Goal: Check status: Check status

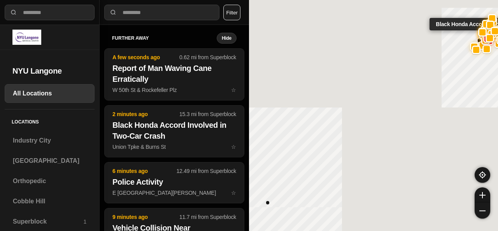
select select "*"
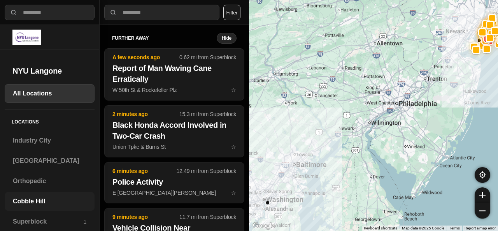
scroll to position [26, 0]
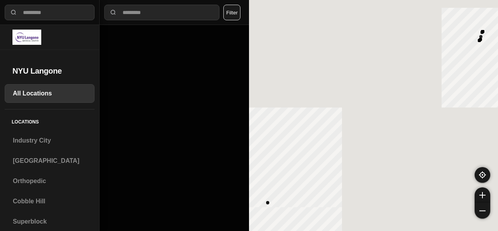
select select "*"
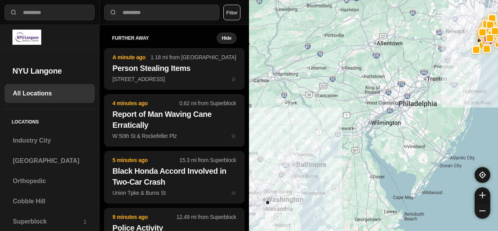
select select "*"
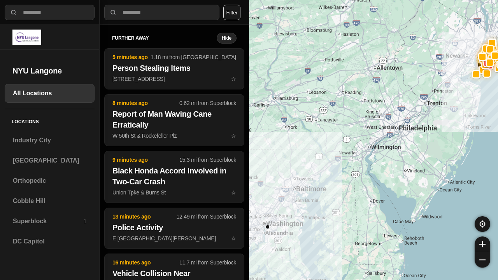
select select "*"
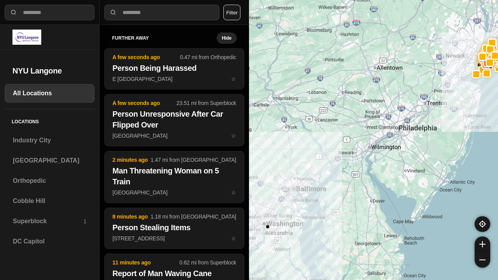
select select "*"
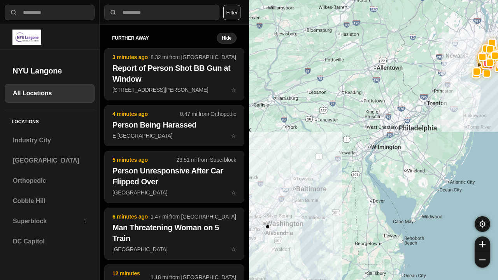
select select "*"
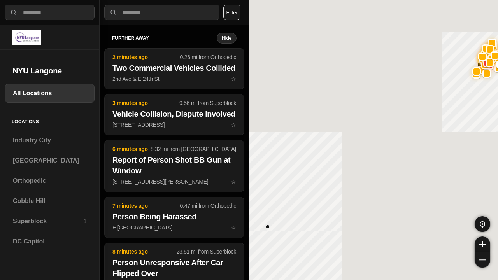
select select "*"
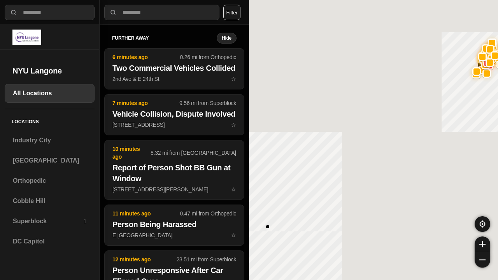
select select "*"
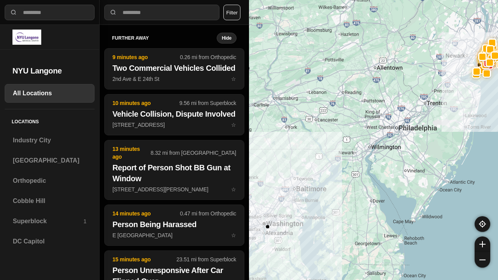
select select "*"
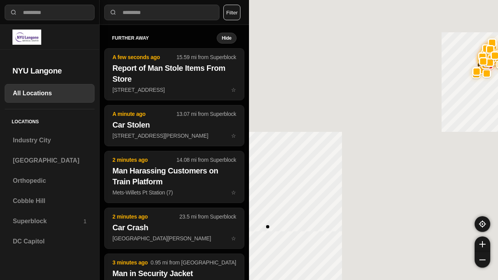
select select "*"
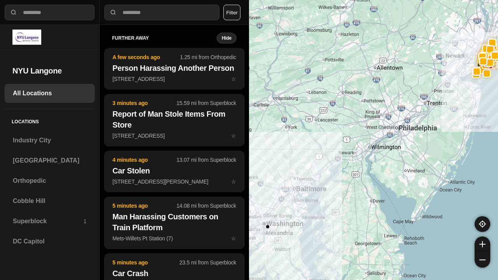
select select "*"
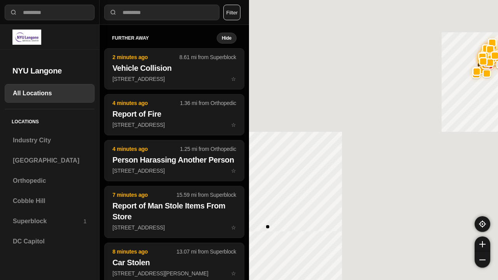
select select "*"
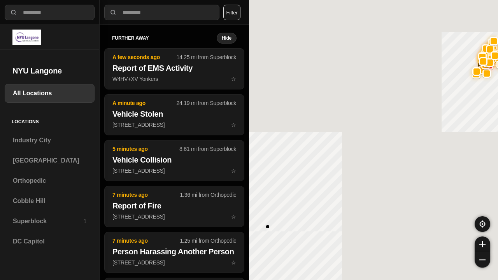
select select "*"
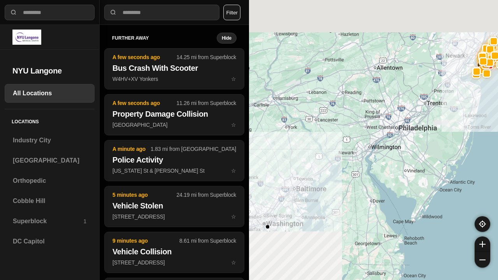
select select "*"
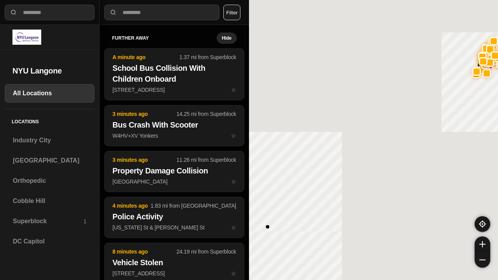
select select "*"
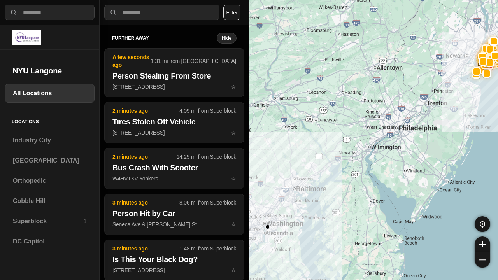
select select "*"
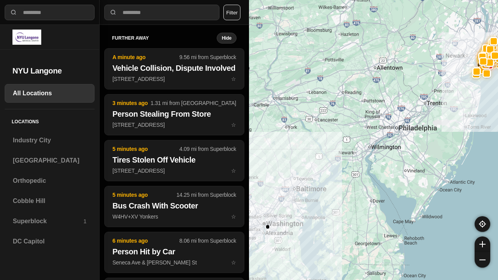
select select "*"
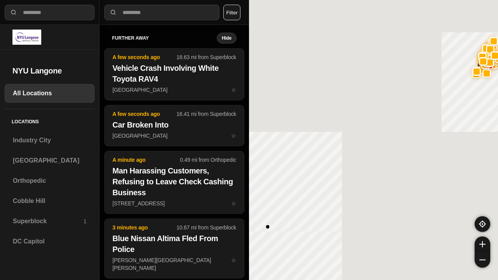
select select "*"
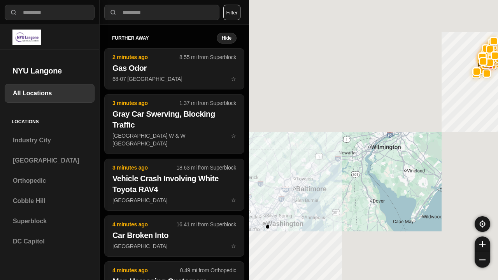
select select "*"
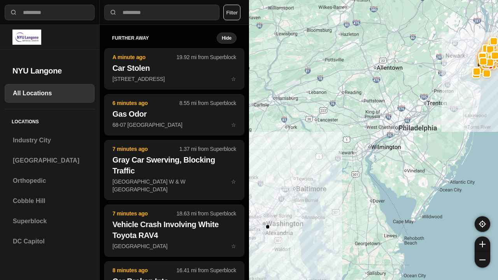
select select "*"
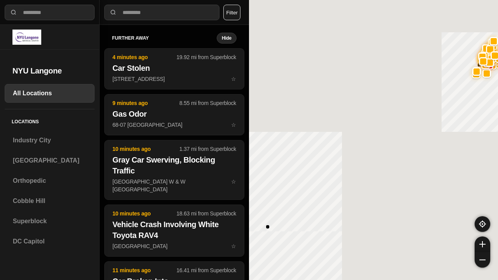
select select "*"
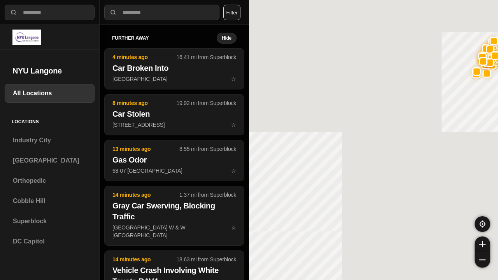
select select "*"
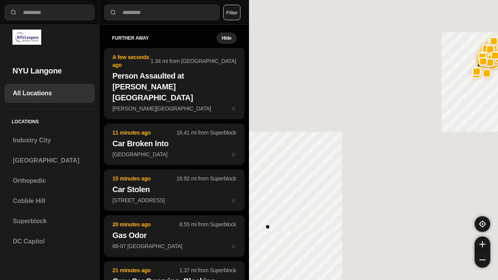
select select "*"
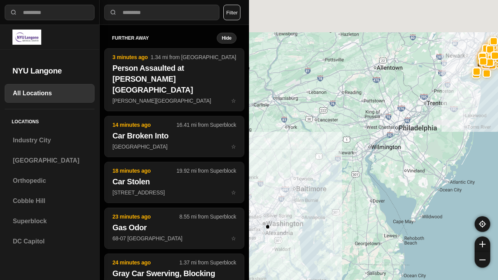
select select "*"
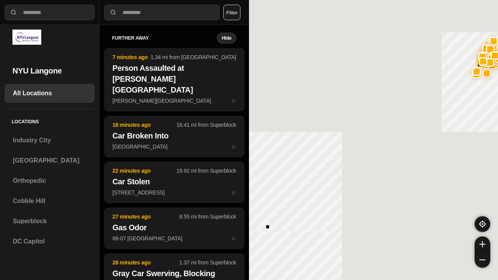
select select "*"
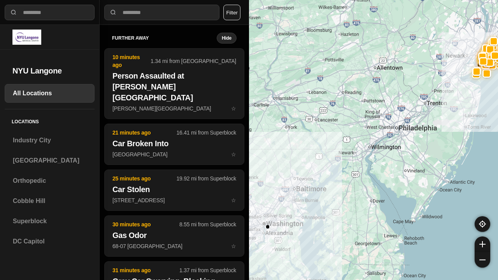
select select "*"
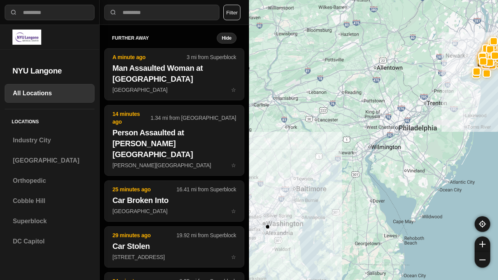
select select "*"
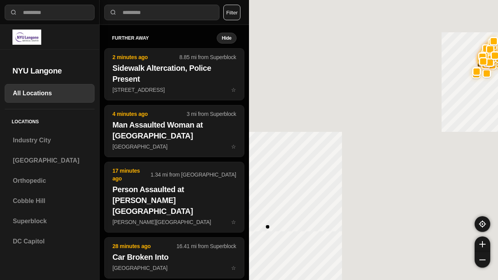
select select "*"
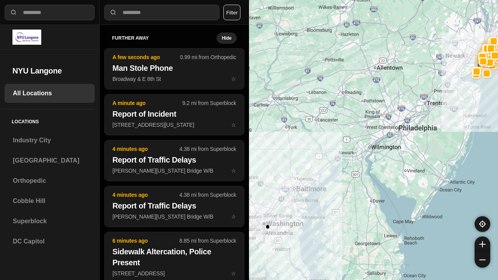
select select "*"
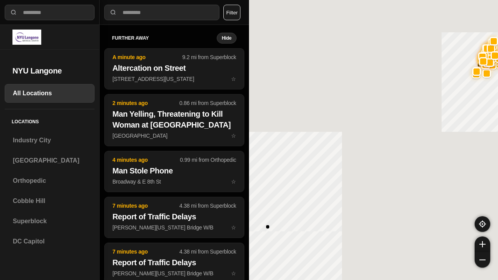
select select "*"
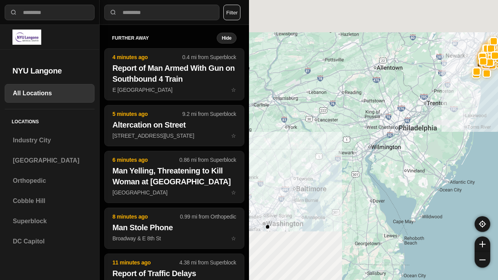
select select "*"
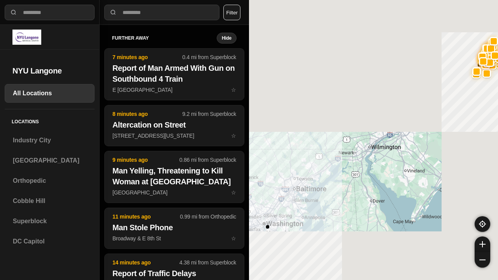
select select "*"
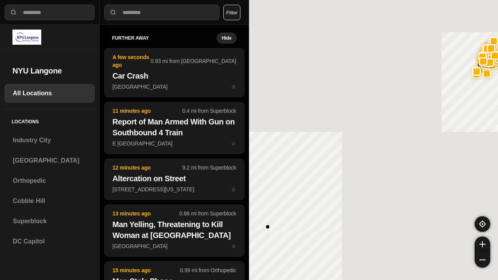
select select "*"
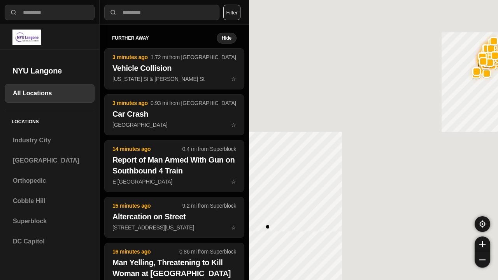
select select "*"
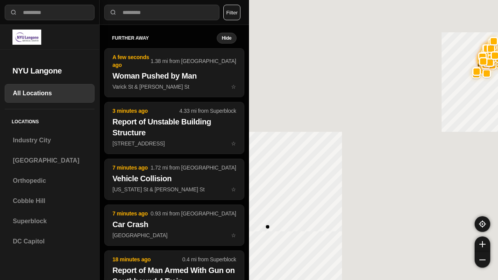
select select "*"
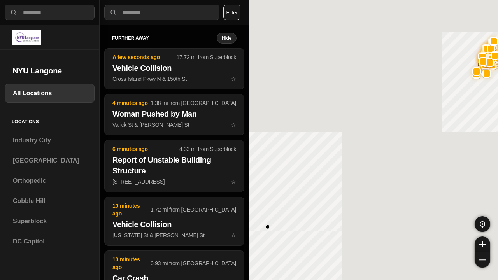
select select "*"
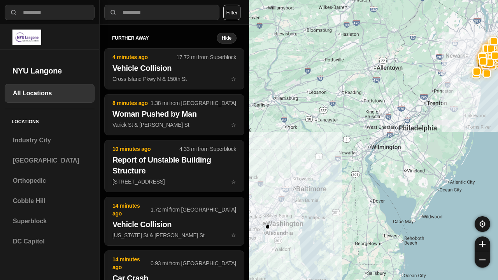
select select "*"
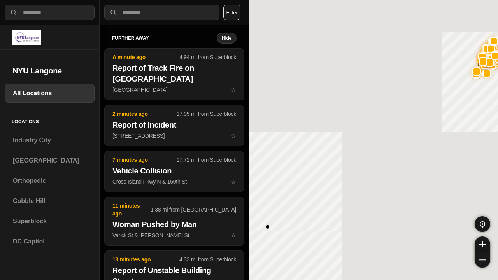
select select "*"
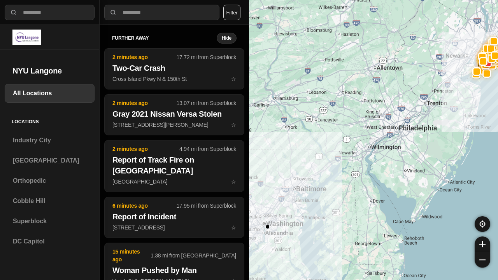
select select "*"
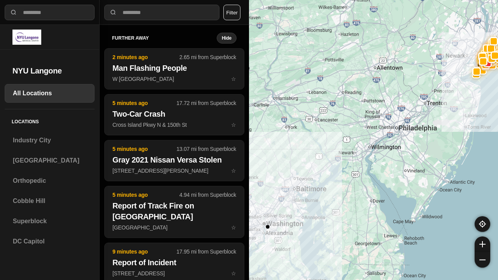
select select "*"
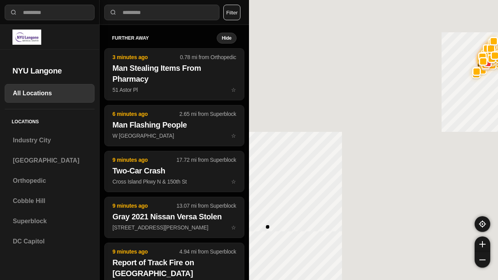
select select "*"
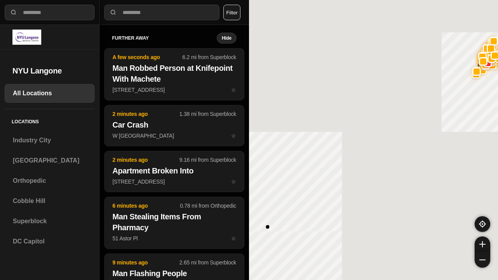
select select "*"
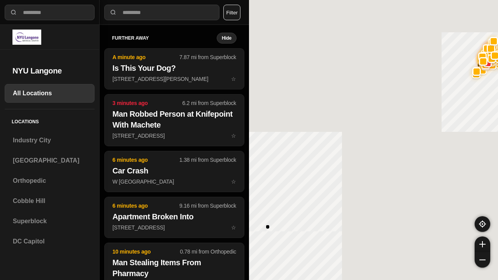
select select "*"
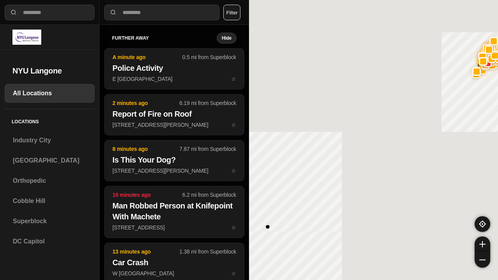
select select "*"
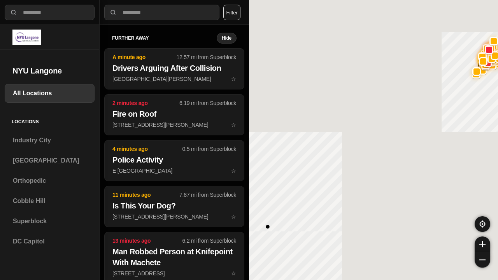
select select "*"
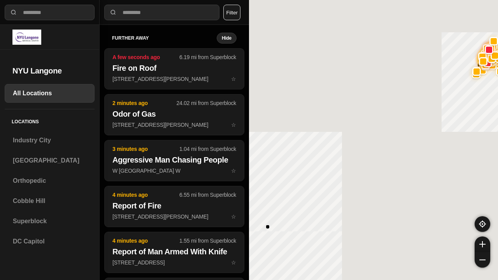
select select "*"
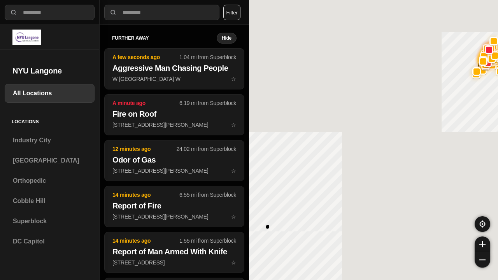
select select "*"
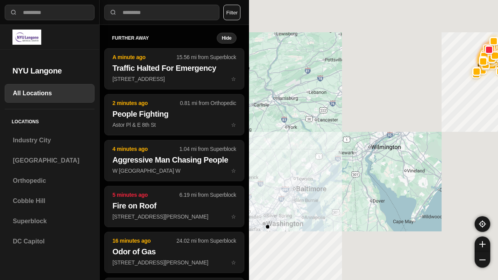
select select "*"
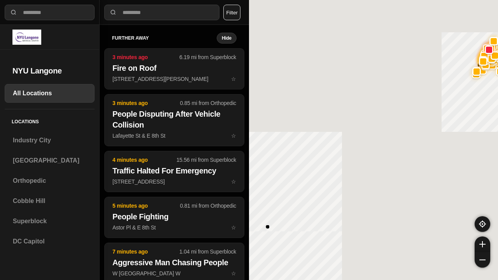
select select "*"
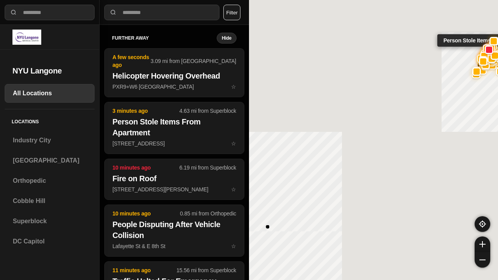
select select "*"
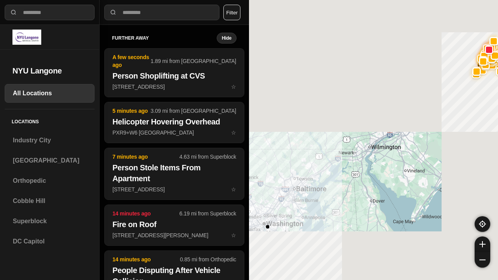
select select "*"
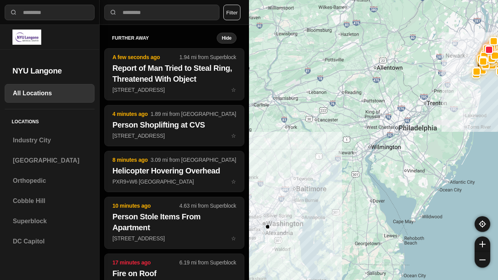
select select "*"
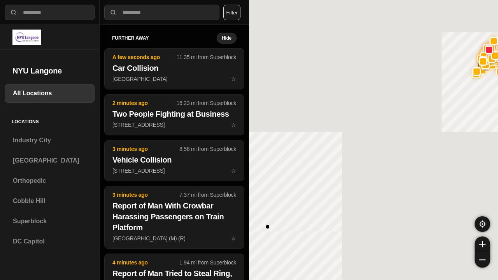
select select "*"
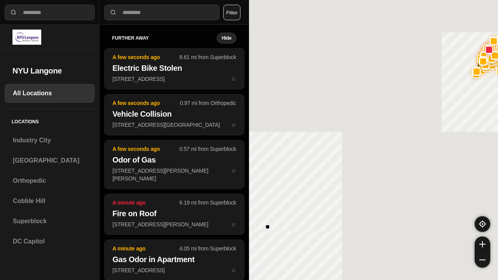
select select "*"
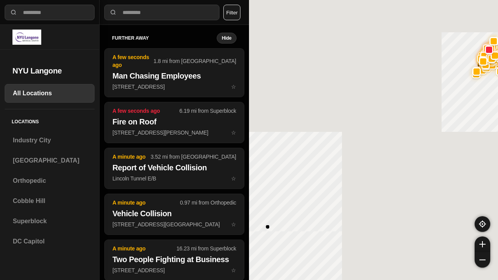
select select "*"
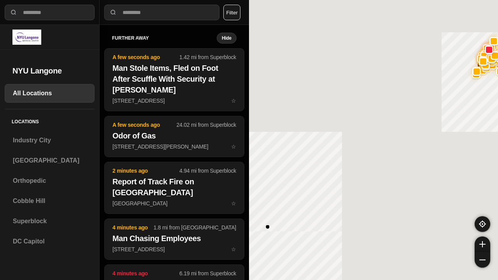
select select "*"
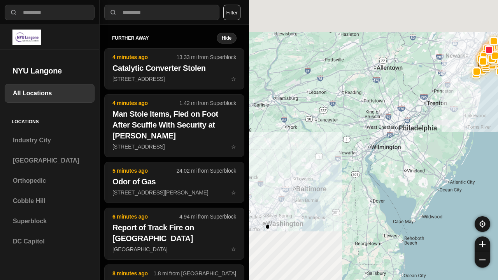
select select "*"
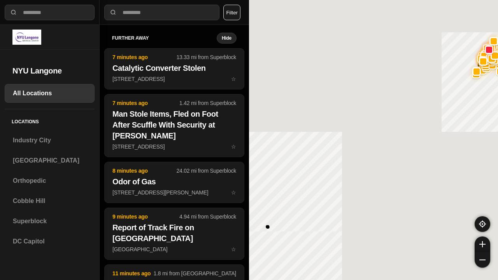
select select "*"
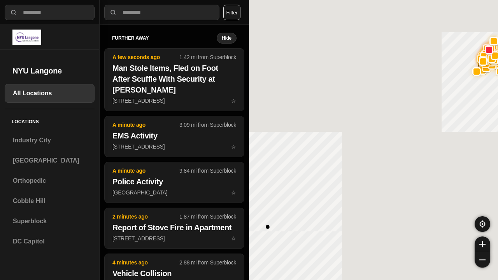
select select "*"
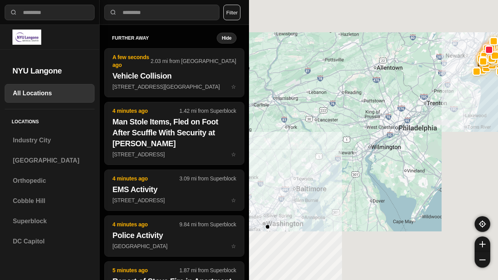
select select "*"
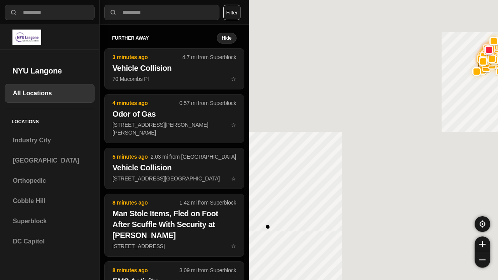
select select "*"
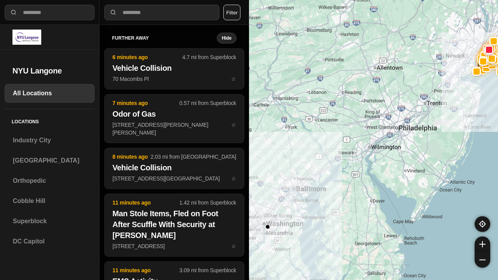
select select "*"
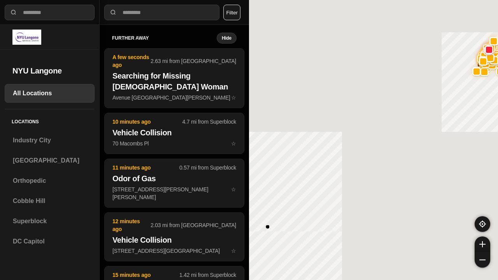
select select "*"
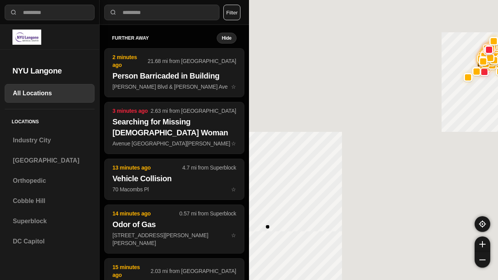
select select "*"
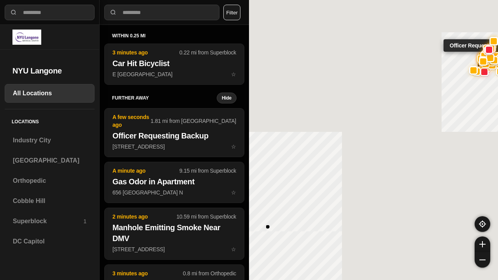
select select "*"
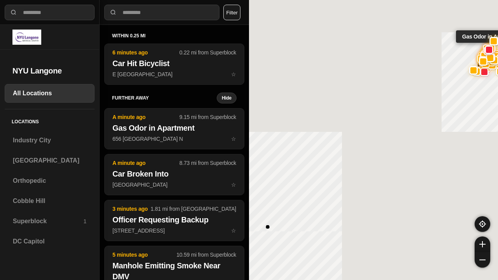
select select "*"
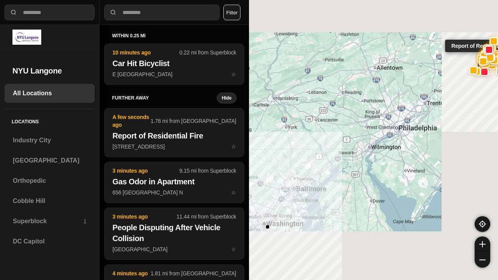
select select "*"
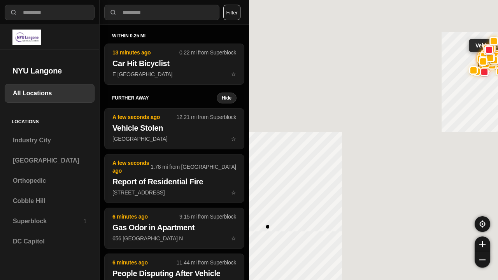
select select "*"
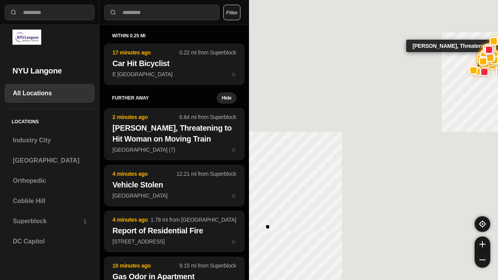
select select "*"
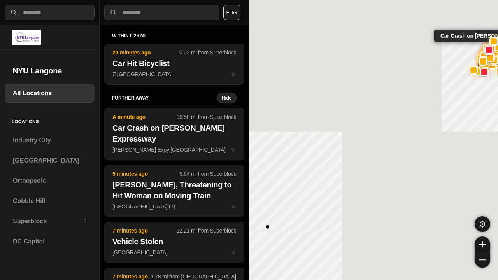
select select "*"
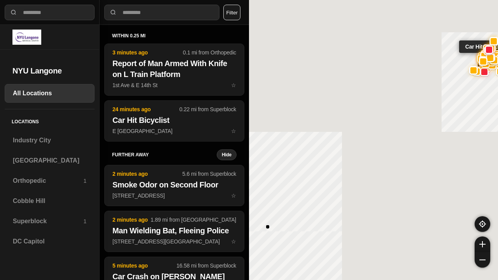
select select "*"
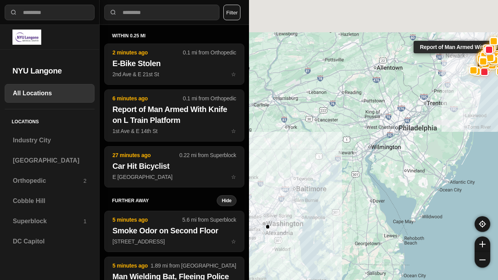
select select "*"
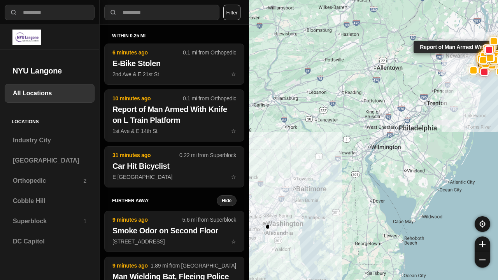
select select "*"
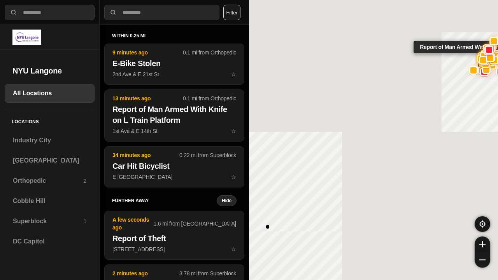
select select "*"
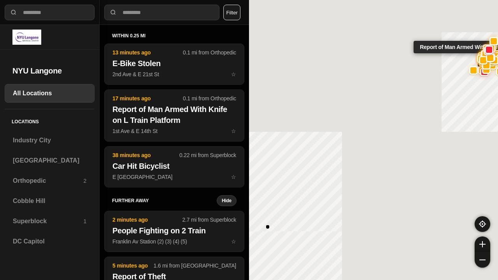
select select "*"
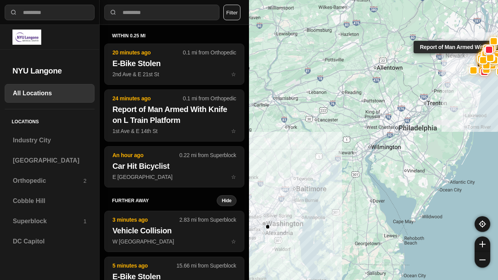
select select "*"
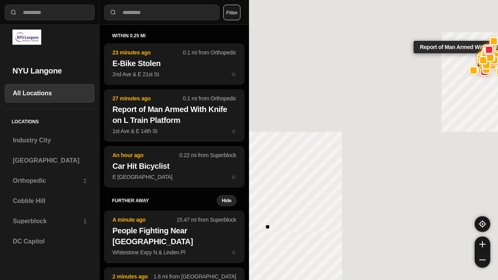
select select "*"
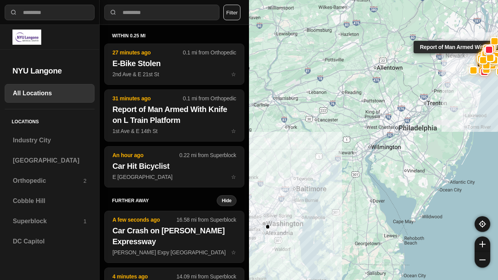
select select "*"
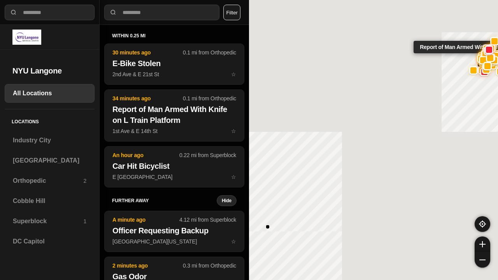
select select "*"
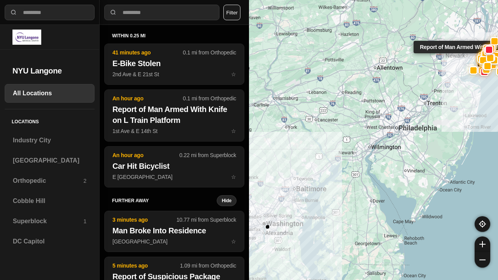
select select "*"
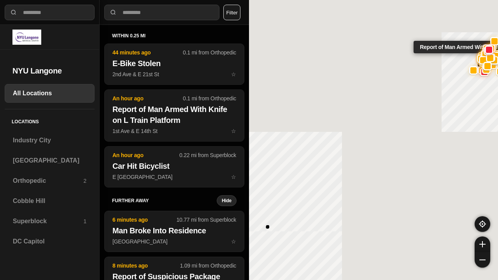
select select "*"
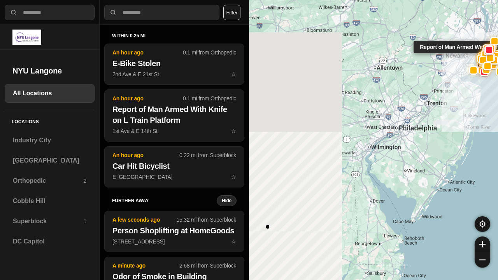
select select "*"
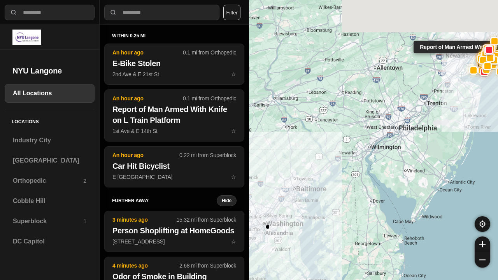
select select "*"
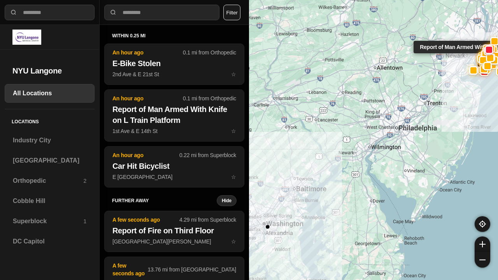
select select "*"
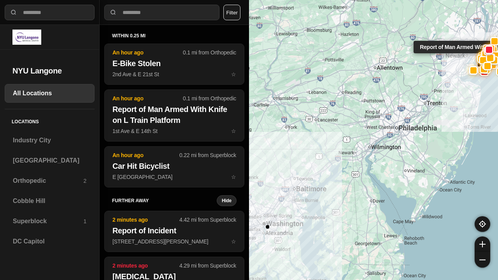
select select "*"
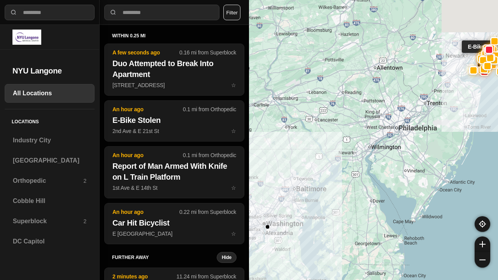
select select "*"
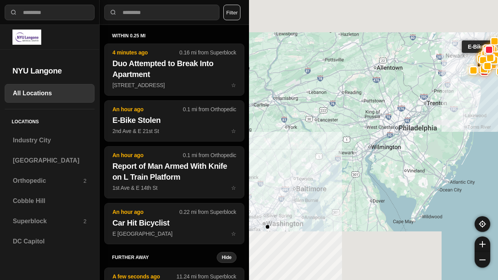
select select "*"
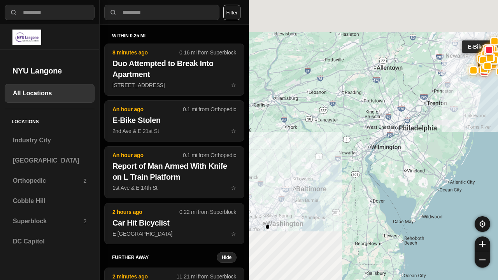
select select "*"
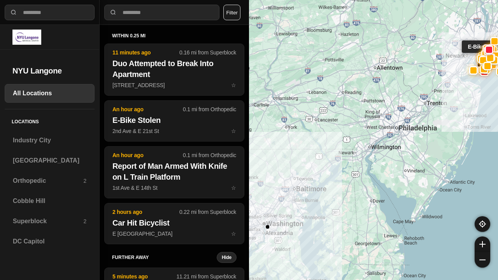
select select "*"
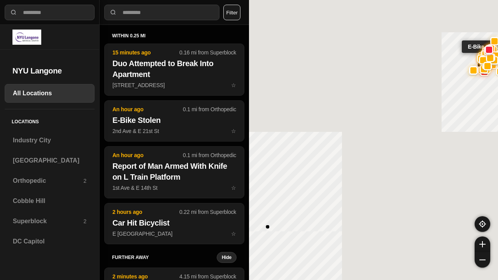
select select "*"
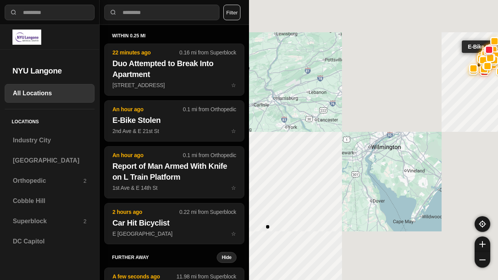
select select "*"
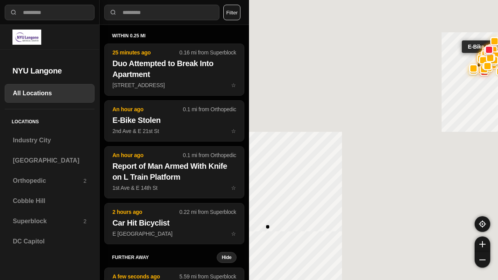
select select "*"
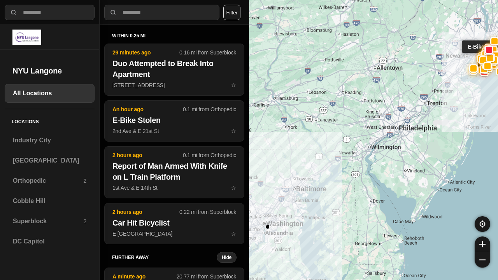
select select "*"
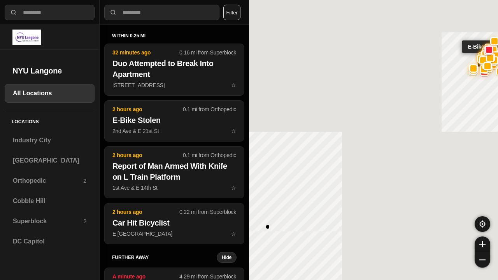
select select "*"
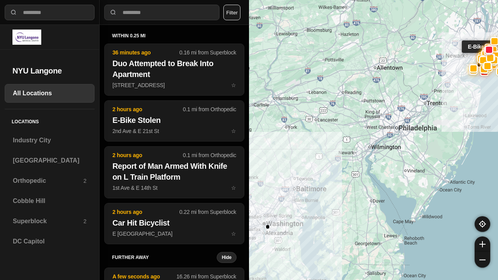
select select "*"
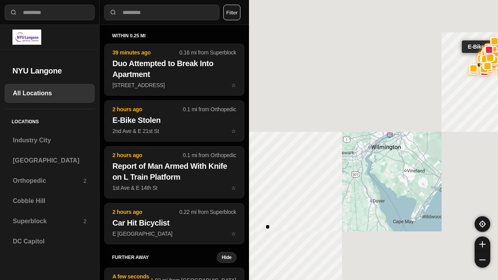
select select "*"
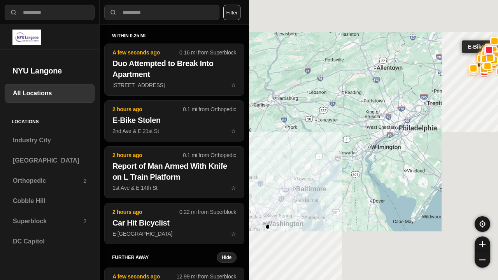
select select "*"
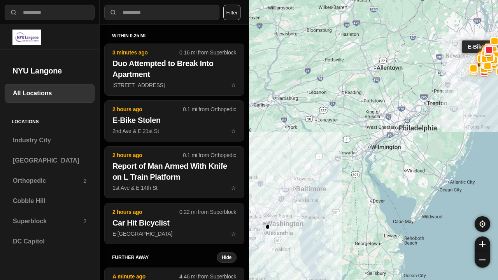
select select "*"
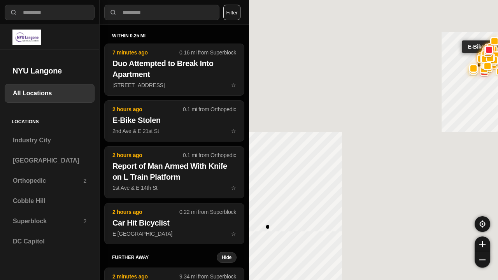
select select "*"
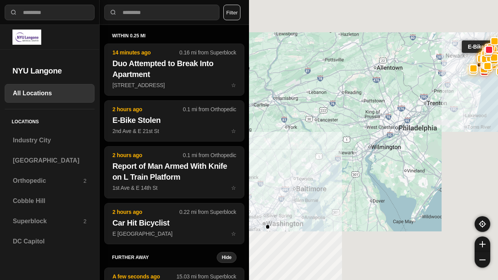
select select "*"
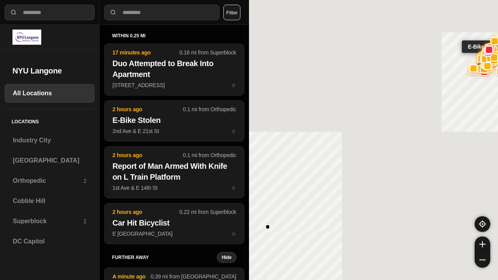
select select "*"
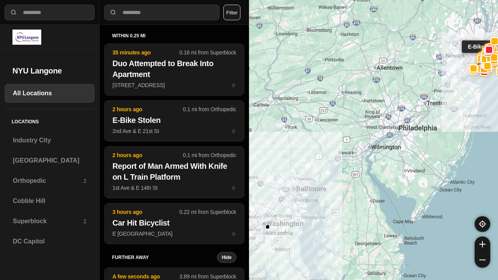
select select "*"
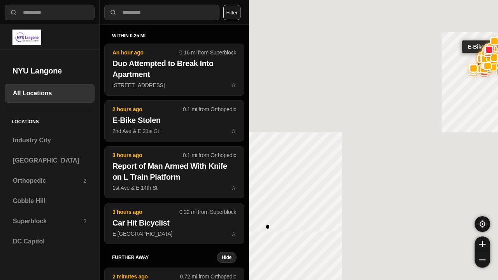
select select "*"
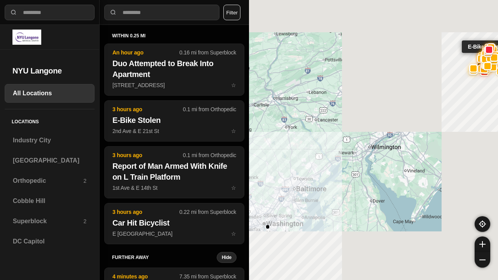
select select "*"
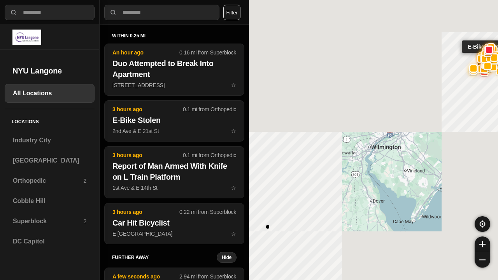
select select "*"
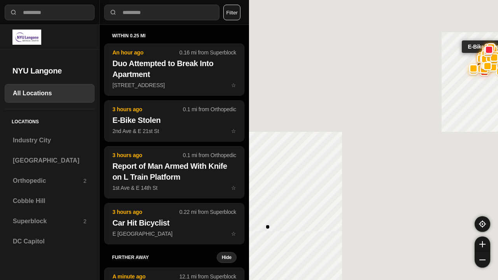
select select "*"
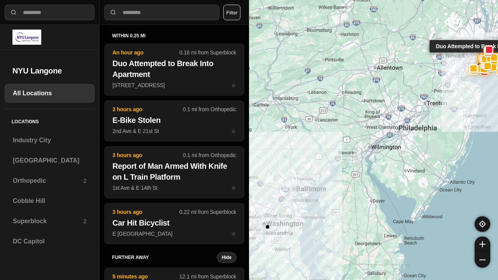
select select "*"
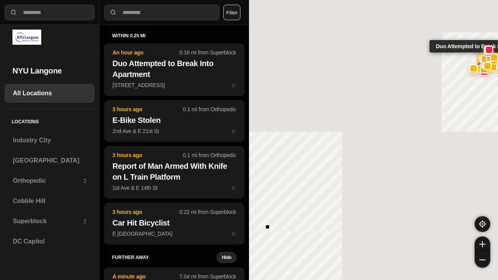
select select "*"
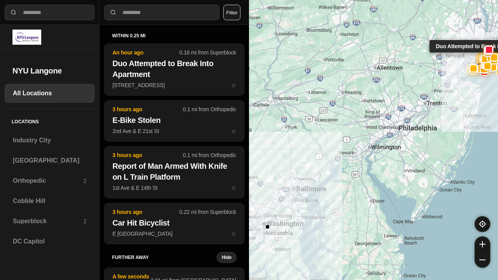
select select "*"
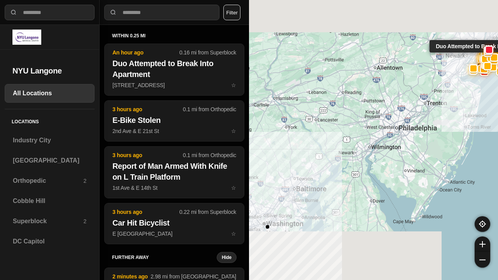
select select "*"
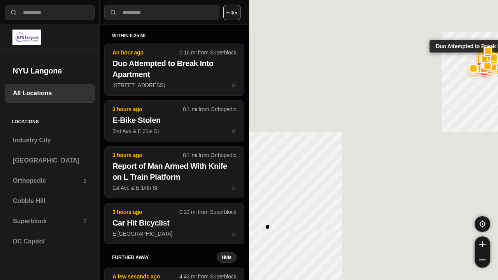
select select "*"
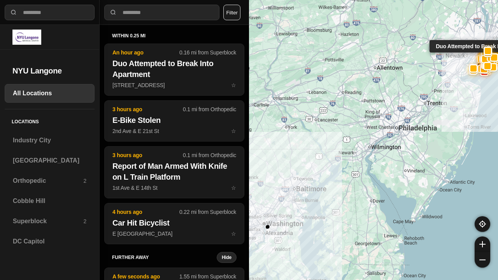
select select "*"
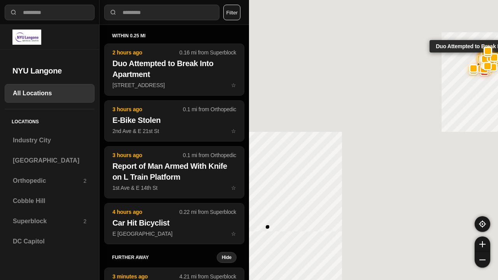
select select "*"
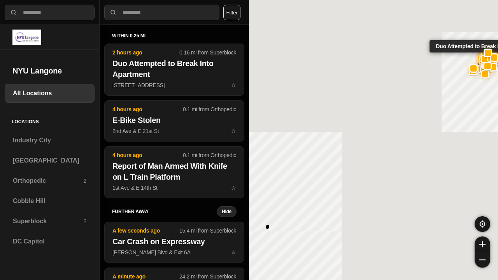
select select "*"
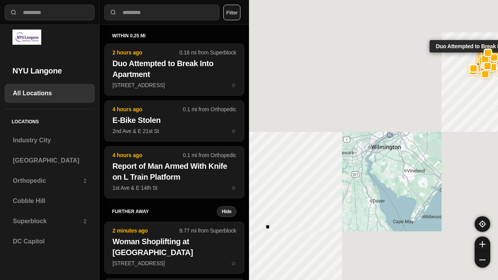
select select "*"
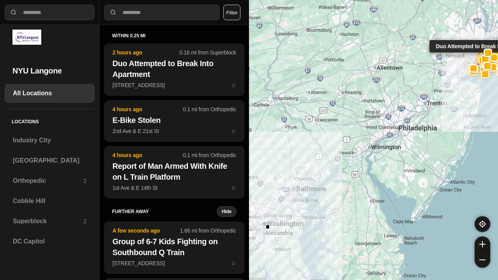
select select "*"
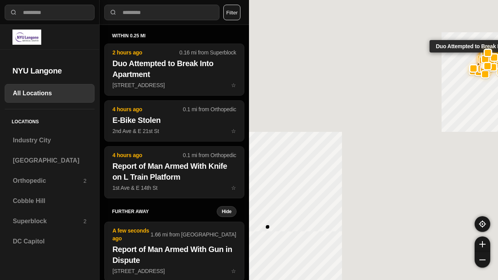
select select "*"
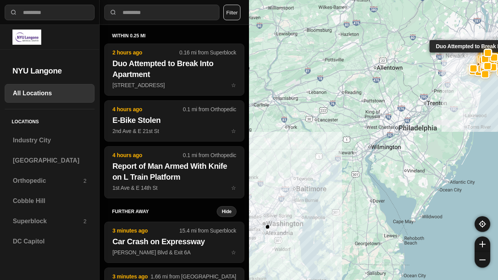
select select "*"
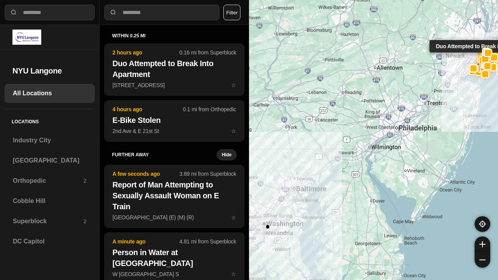
select select "*"
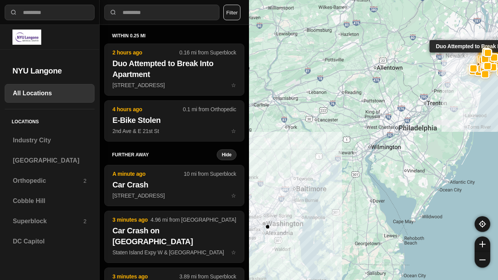
select select "*"
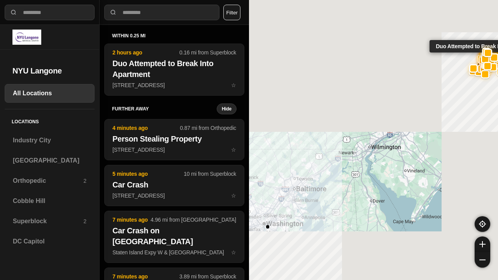
select select "*"
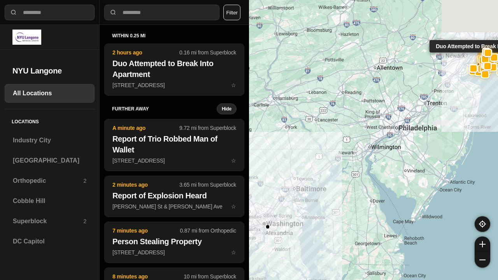
select select "*"
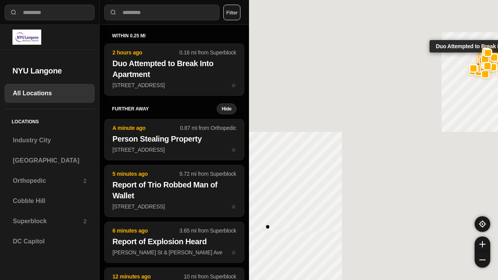
select select "*"
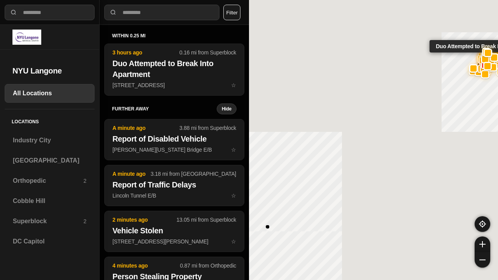
select select "*"
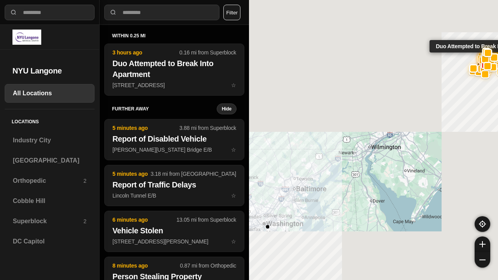
select select "*"
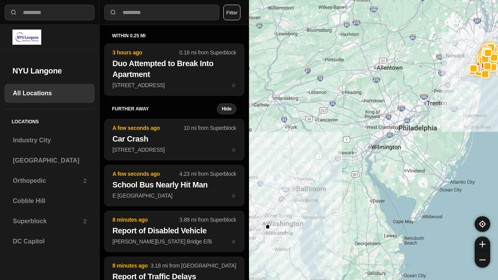
select select "*"
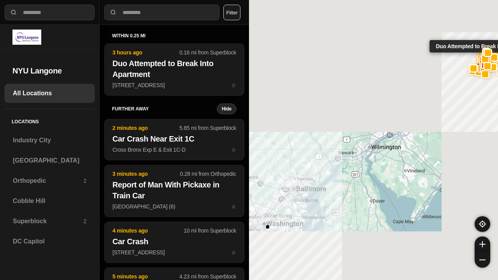
select select "*"
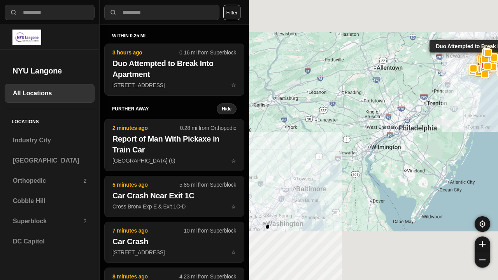
select select "*"
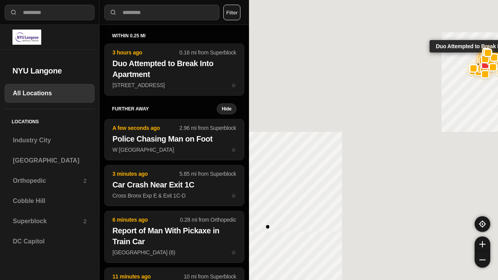
select select "*"
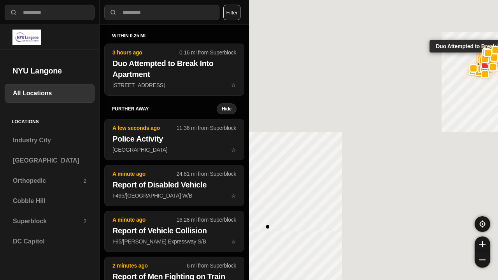
select select "*"
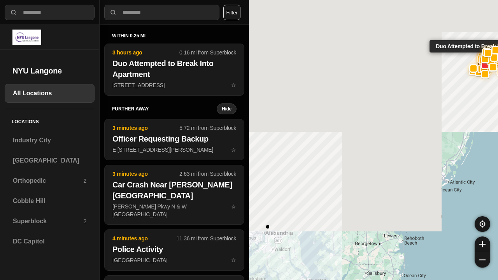
select select "*"
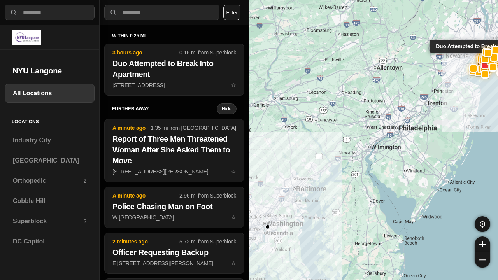
select select "*"
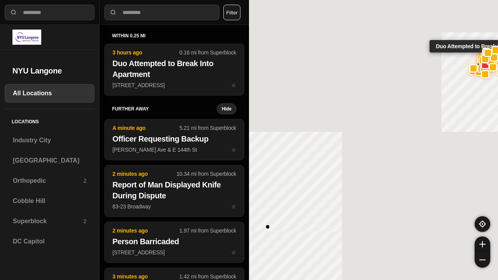
select select "*"
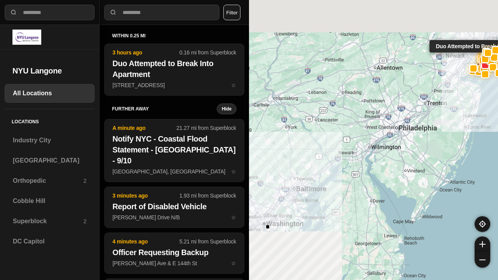
select select "*"
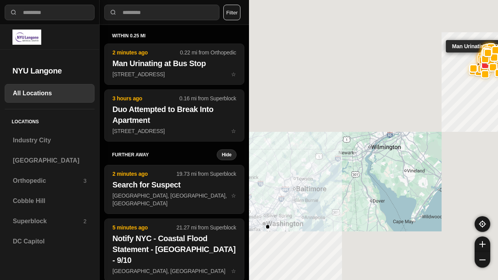
select select "*"
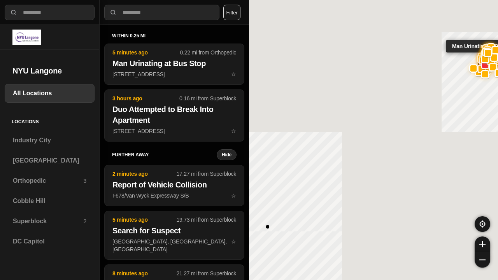
select select "*"
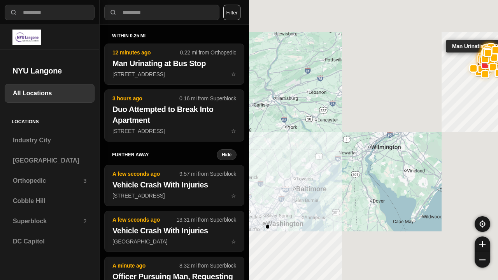
select select "*"
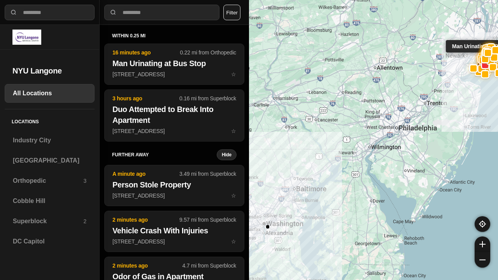
select select "*"
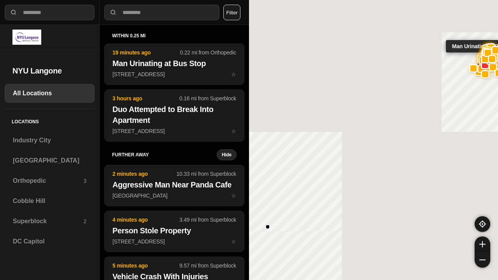
select select "*"
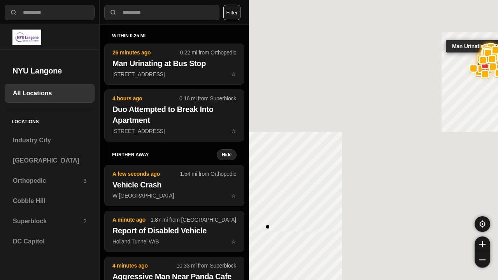
select select "*"
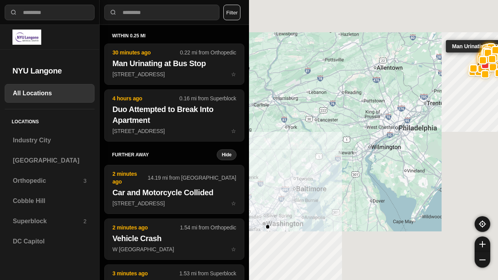
select select "*"
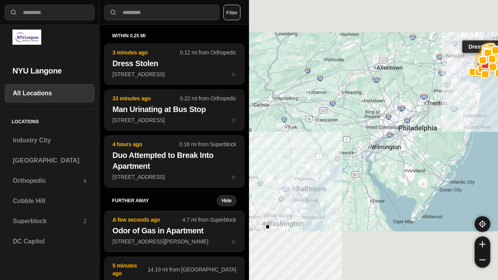
select select "*"
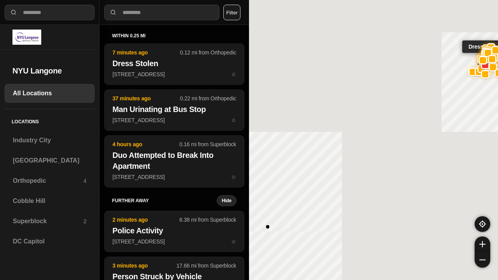
select select "*"
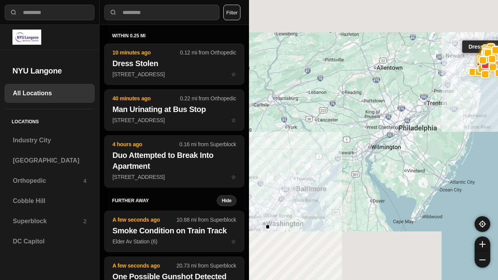
select select "*"
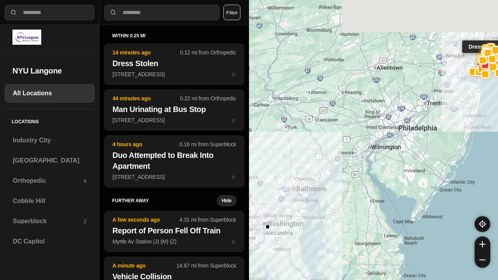
select select "*"
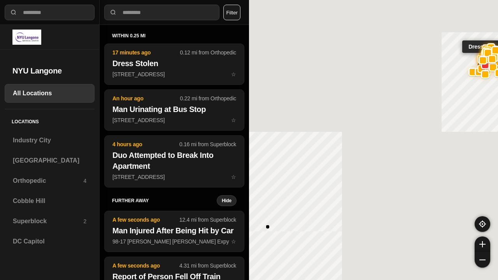
select select "*"
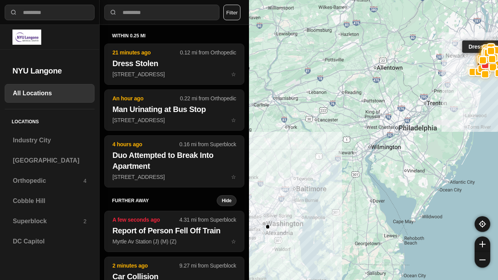
select select "*"
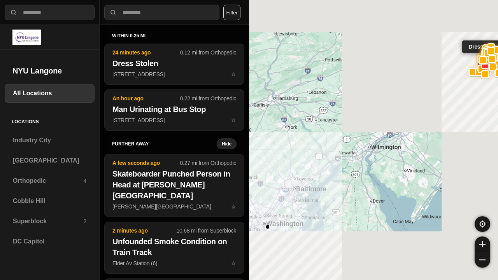
select select "*"
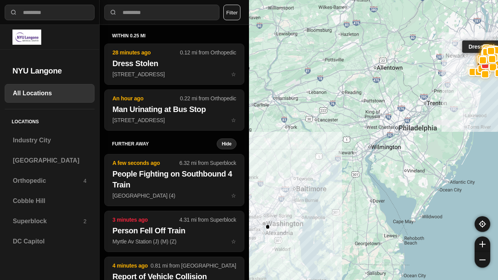
select select "*"
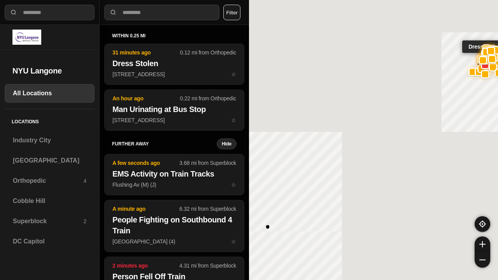
select select "*"
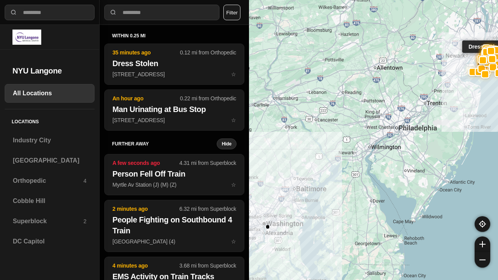
select select "*"
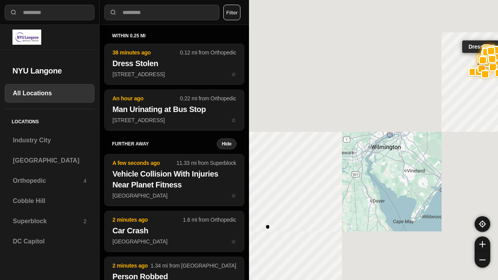
select select "*"
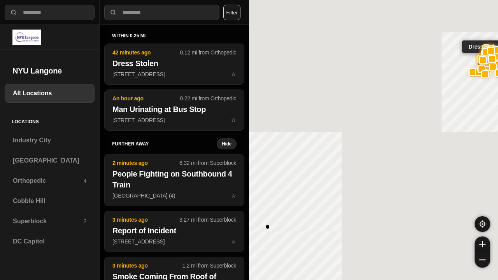
select select "*"
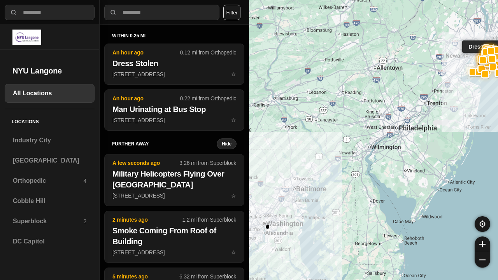
select select "*"
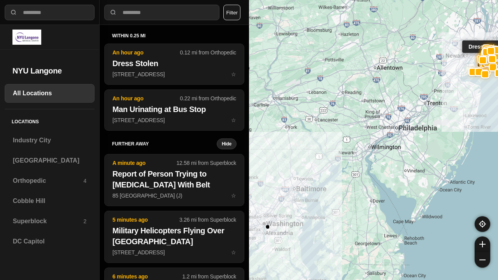
select select "*"
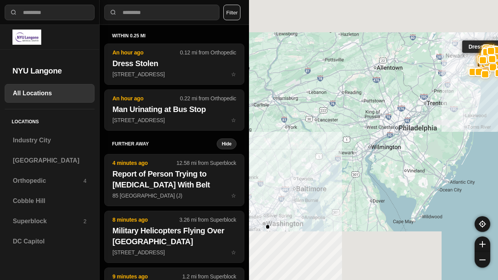
select select "*"
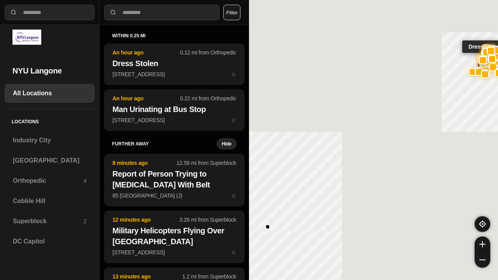
select select "*"
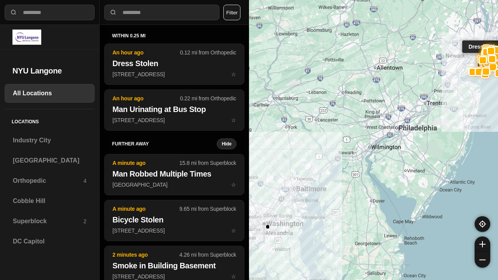
select select "*"
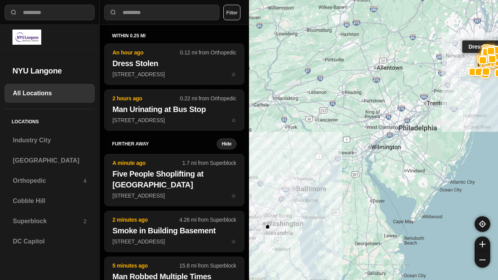
select select "*"
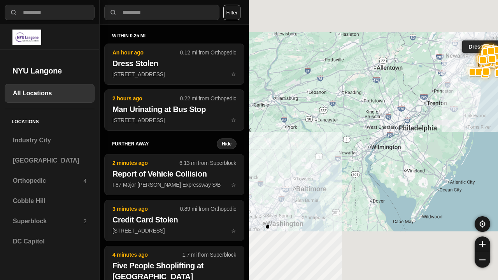
select select "*"
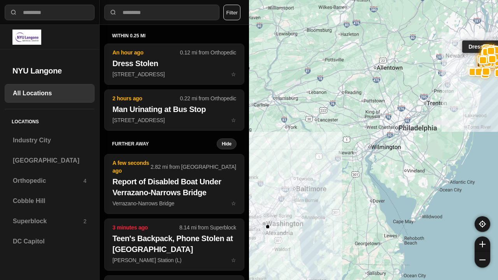
select select "*"
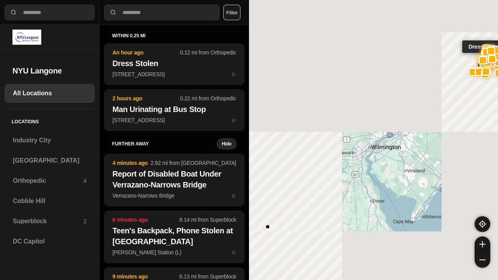
select select "*"
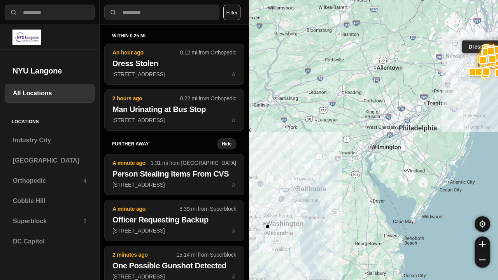
select select "*"
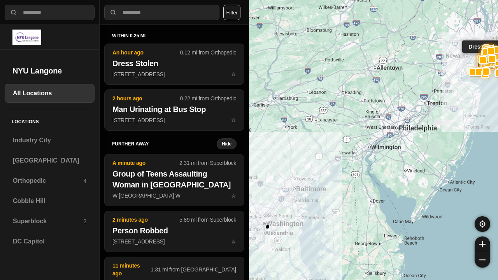
select select "*"
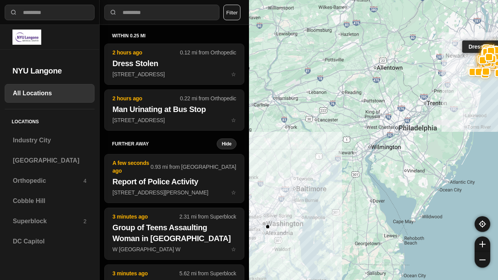
select select "*"
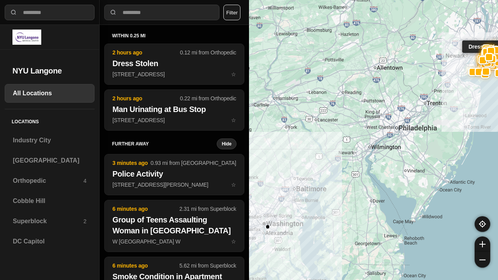
select select "*"
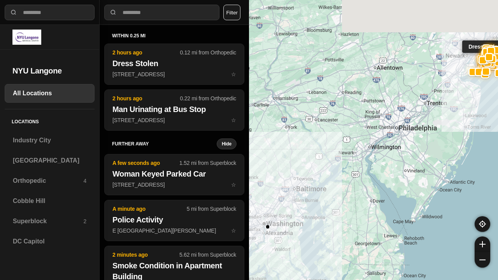
select select "*"
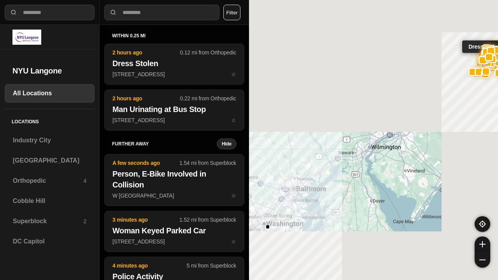
select select "*"
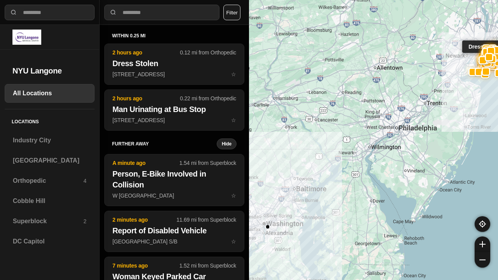
select select "*"
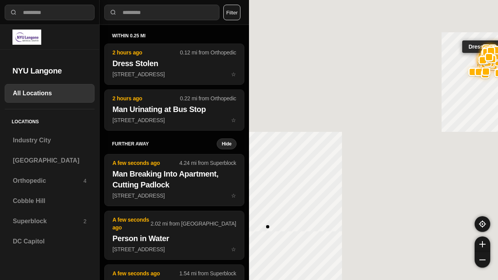
select select "*"
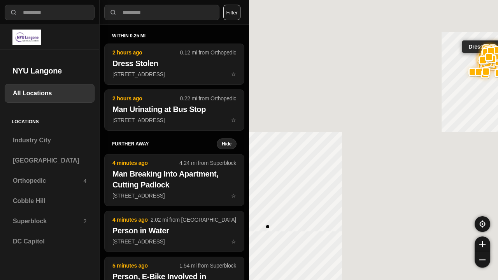
select select "*"
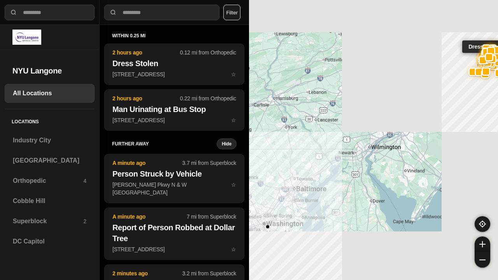
select select "*"
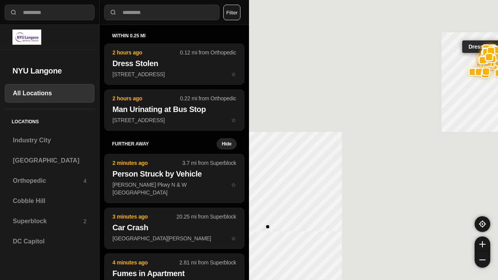
select select "*"
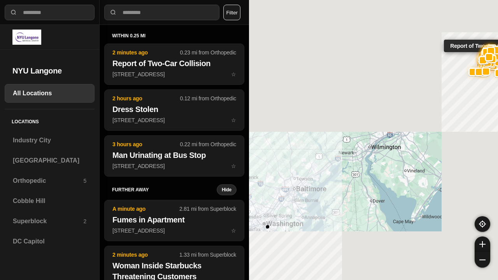
select select "*"
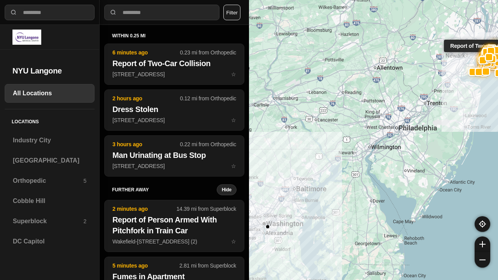
select select "*"
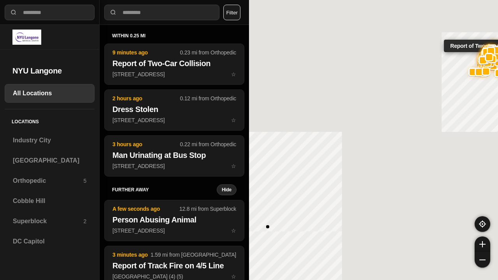
select select "*"
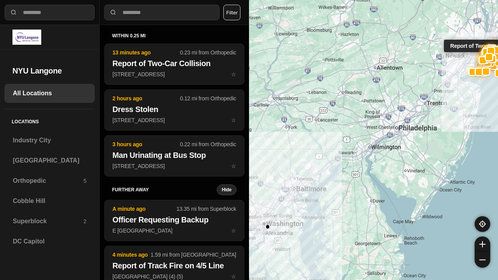
select select "*"
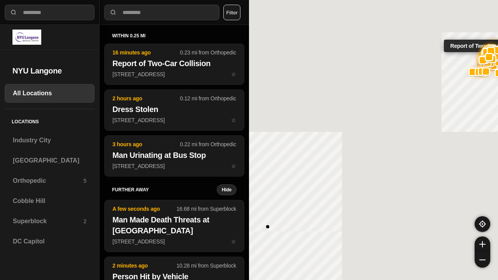
select select "*"
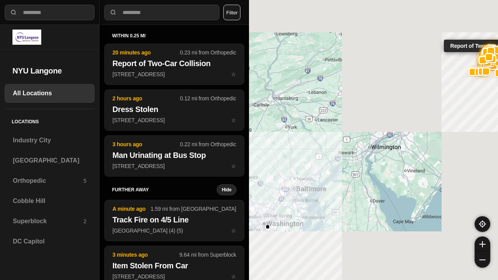
select select "*"
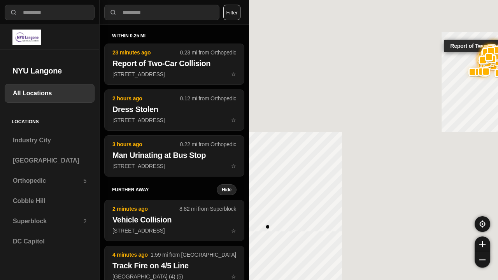
select select "*"
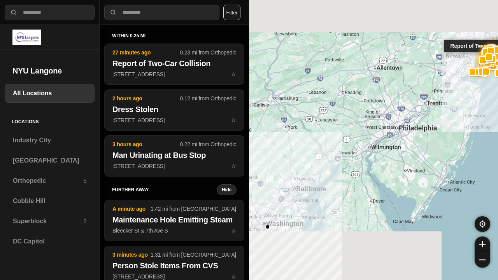
select select "*"
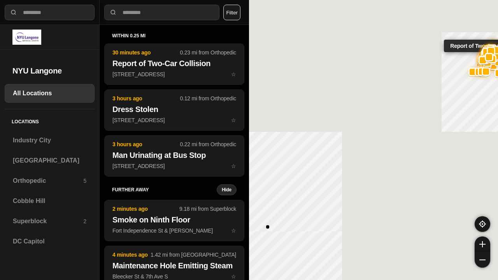
select select "*"
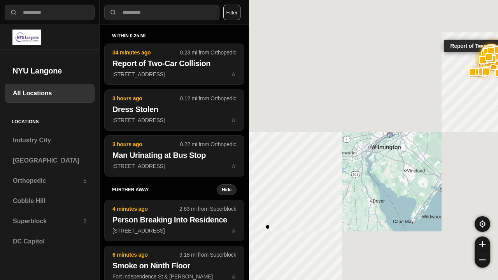
select select "*"
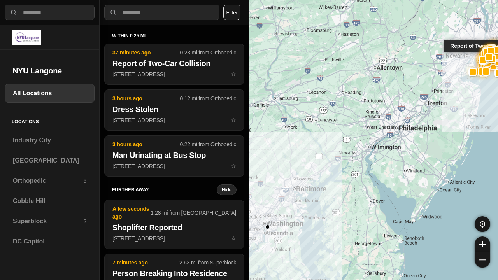
select select "*"
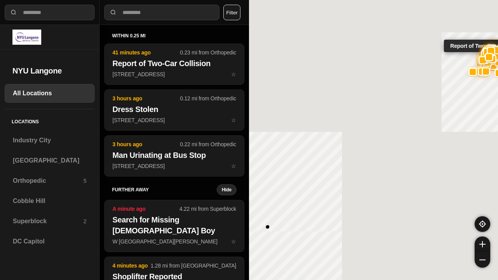
select select "*"
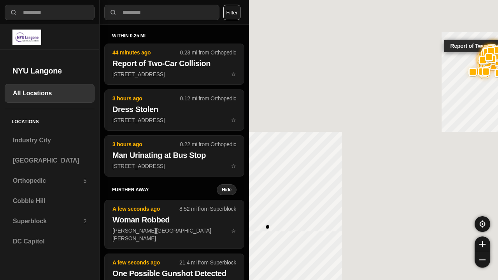
select select "*"
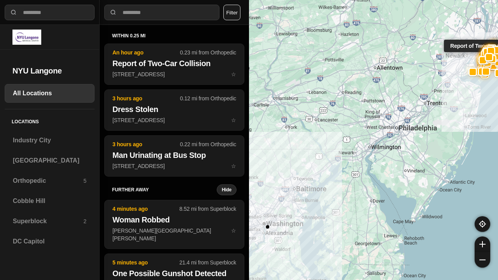
select select "*"
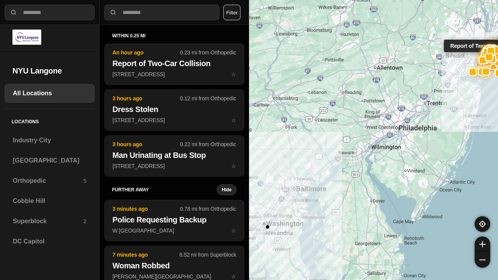
select select "*"
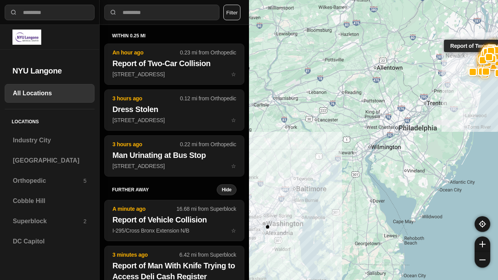
select select "*"
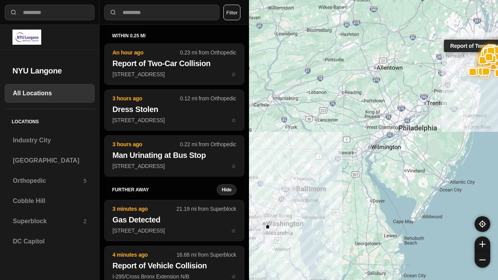
select select "*"
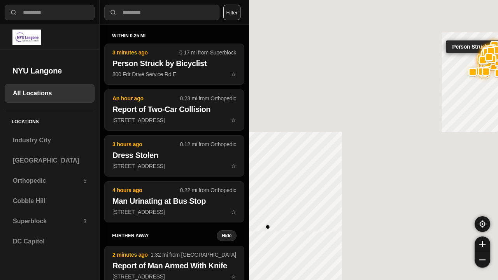
select select "*"
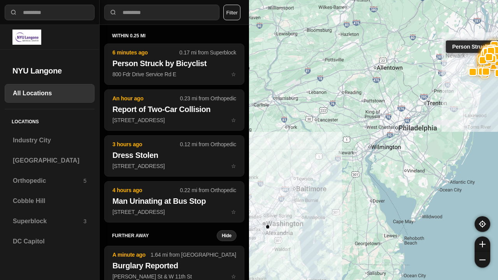
select select "*"
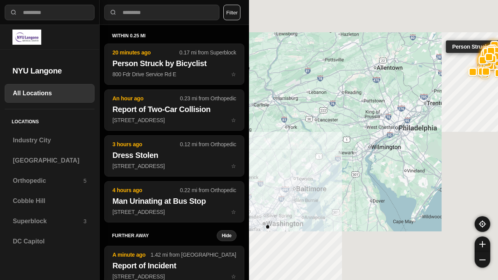
select select "*"
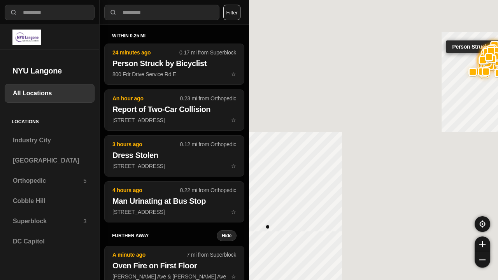
select select "*"
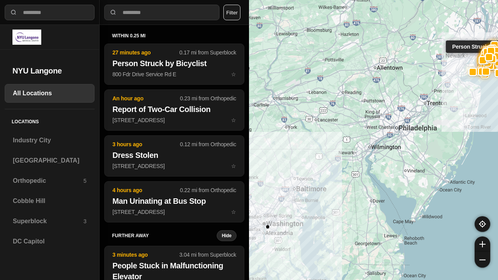
select select "*"
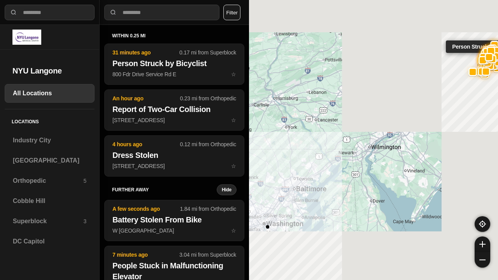
select select "*"
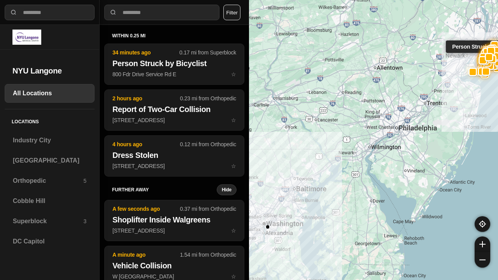
select select "*"
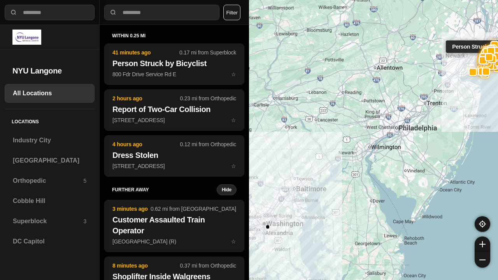
select select "*"
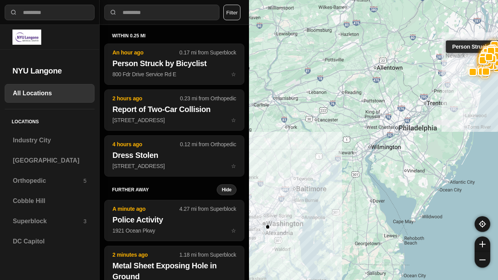
select select "*"
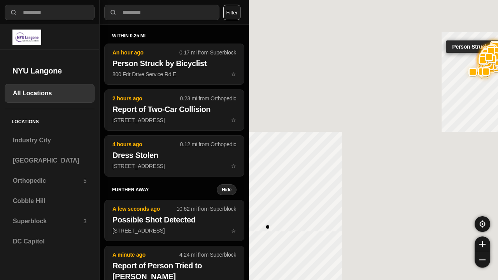
select select "*"
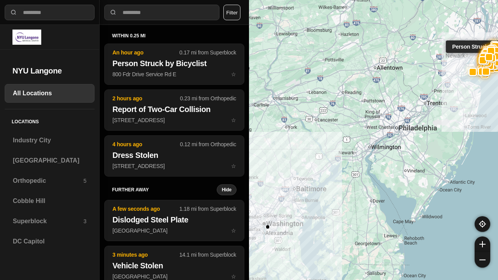
select select "*"
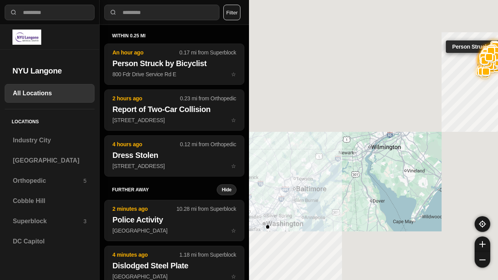
select select "*"
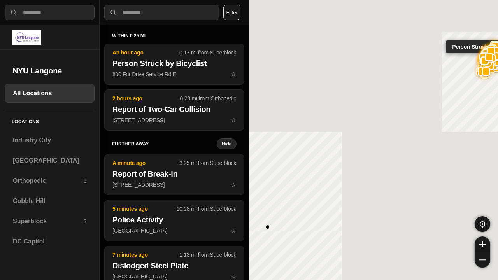
select select "*"
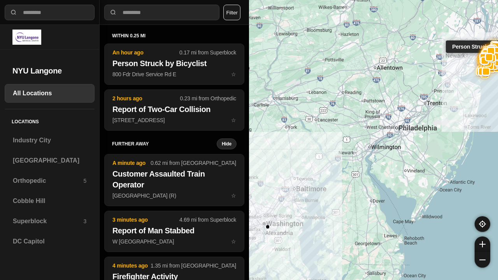
select select "*"
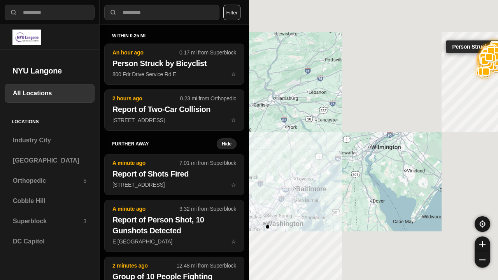
select select "*"
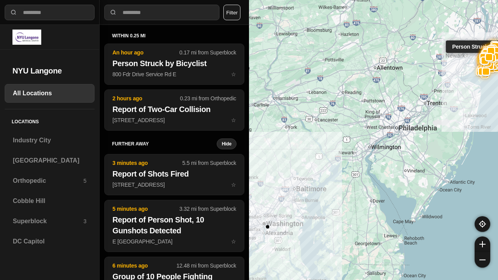
select select "*"
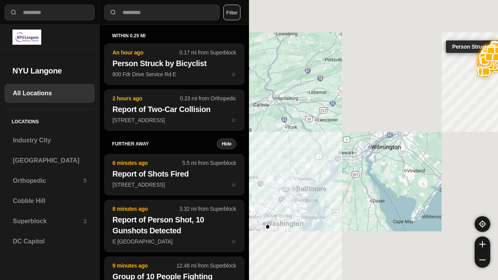
select select "*"
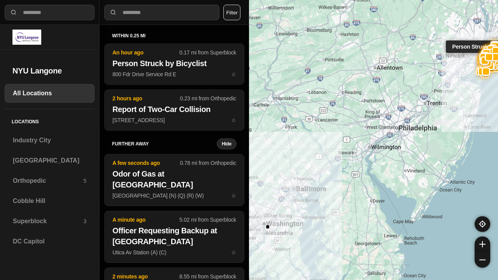
select select "*"
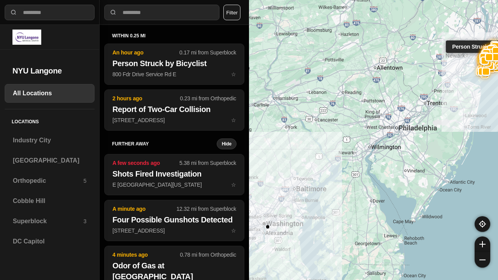
select select "*"
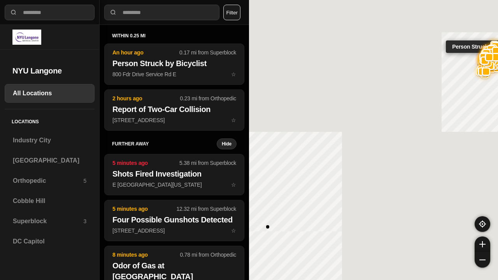
select select "*"
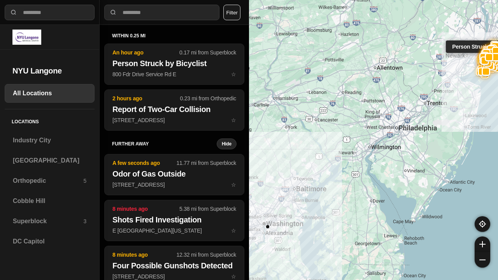
select select "*"
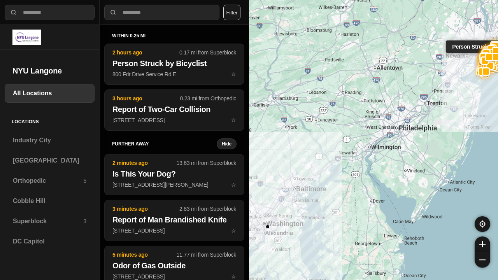
select select "*"
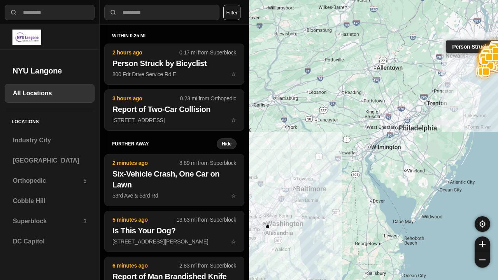
select select "*"
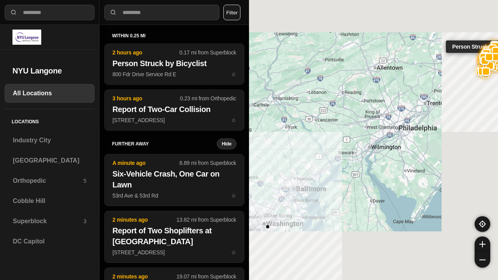
select select "*"
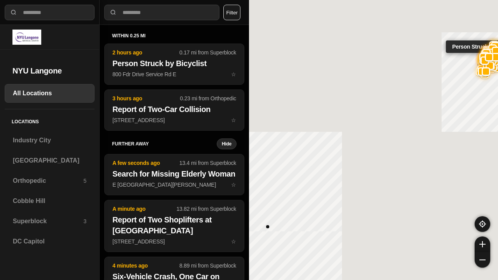
select select "*"
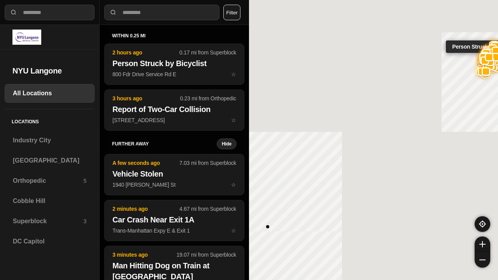
select select "*"
